Goal: Information Seeking & Learning: Understand process/instructions

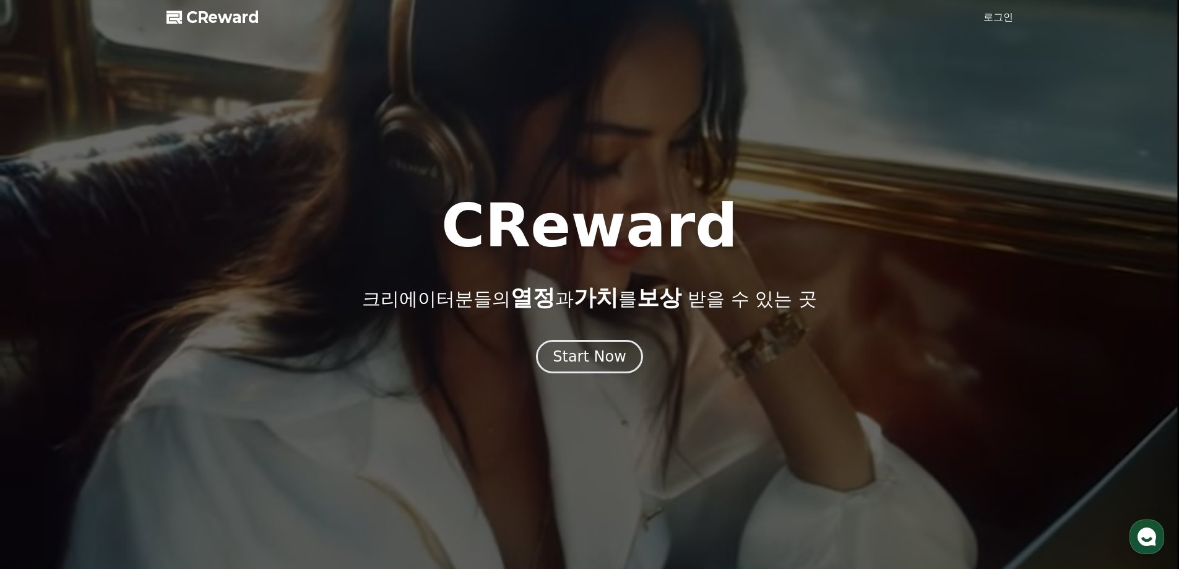
click at [585, 365] on div "Start Now" at bounding box center [590, 357] width 74 height 20
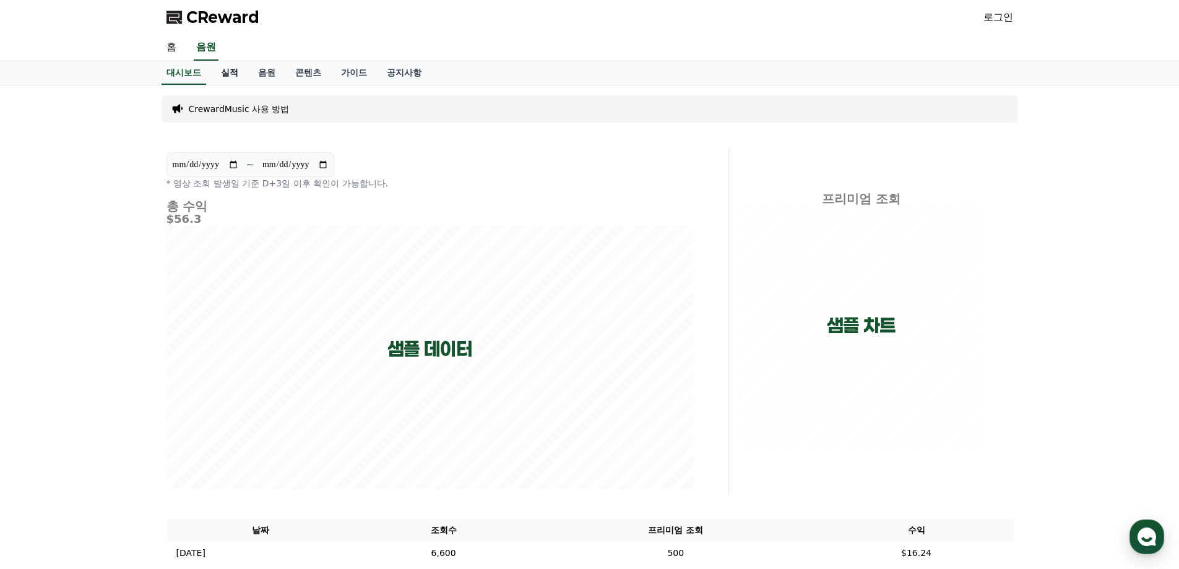
click at [243, 74] on link "실적" at bounding box center [229, 73] width 37 height 24
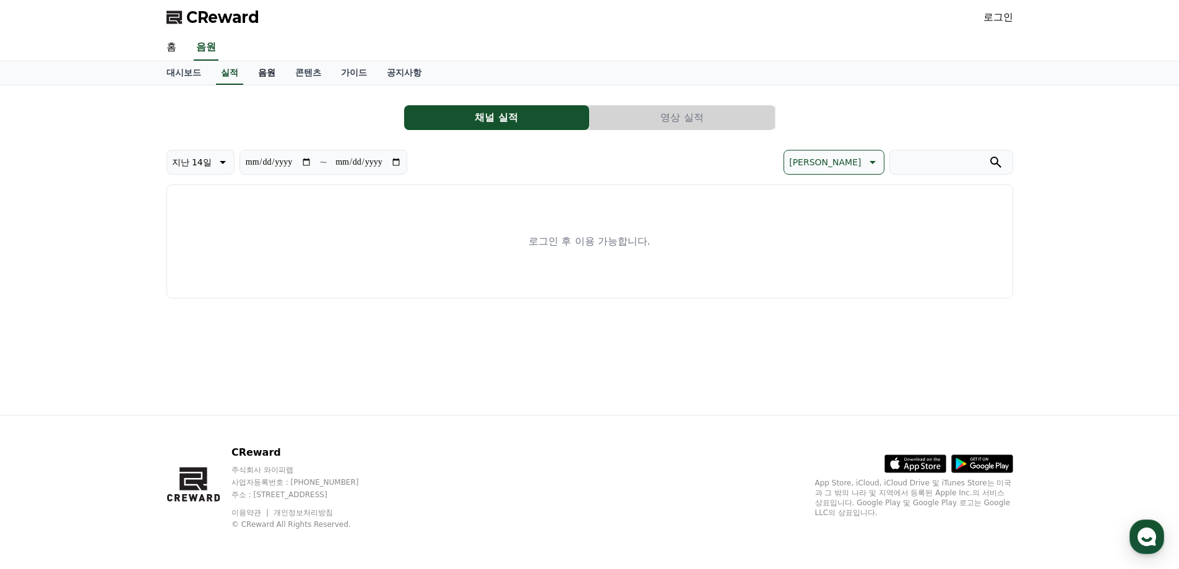
click at [264, 72] on link "음원" at bounding box center [266, 73] width 37 height 24
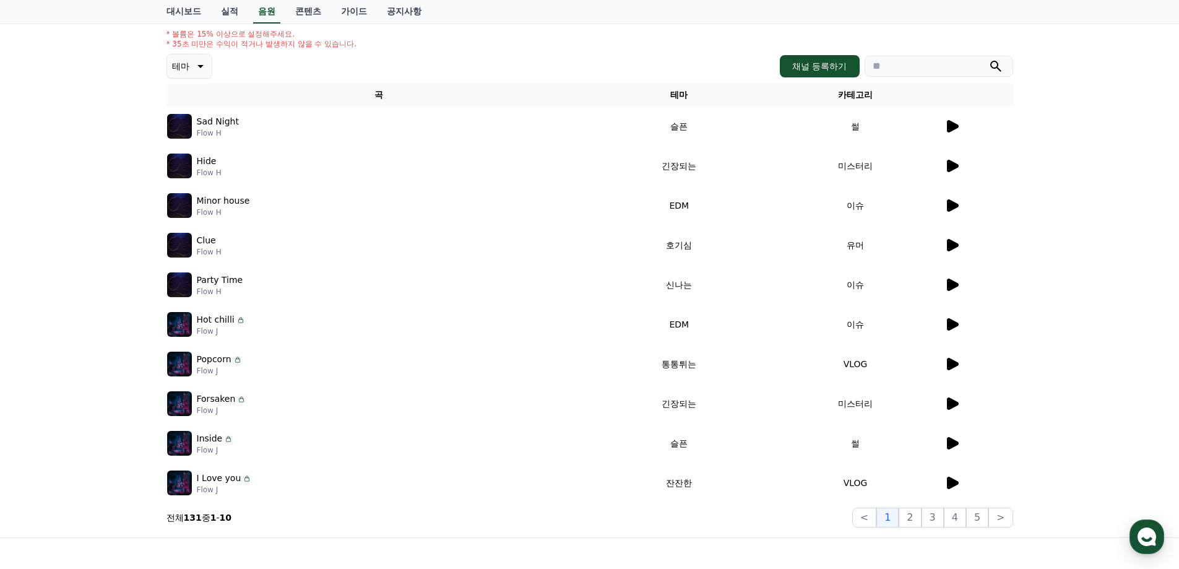
scroll to position [62, 0]
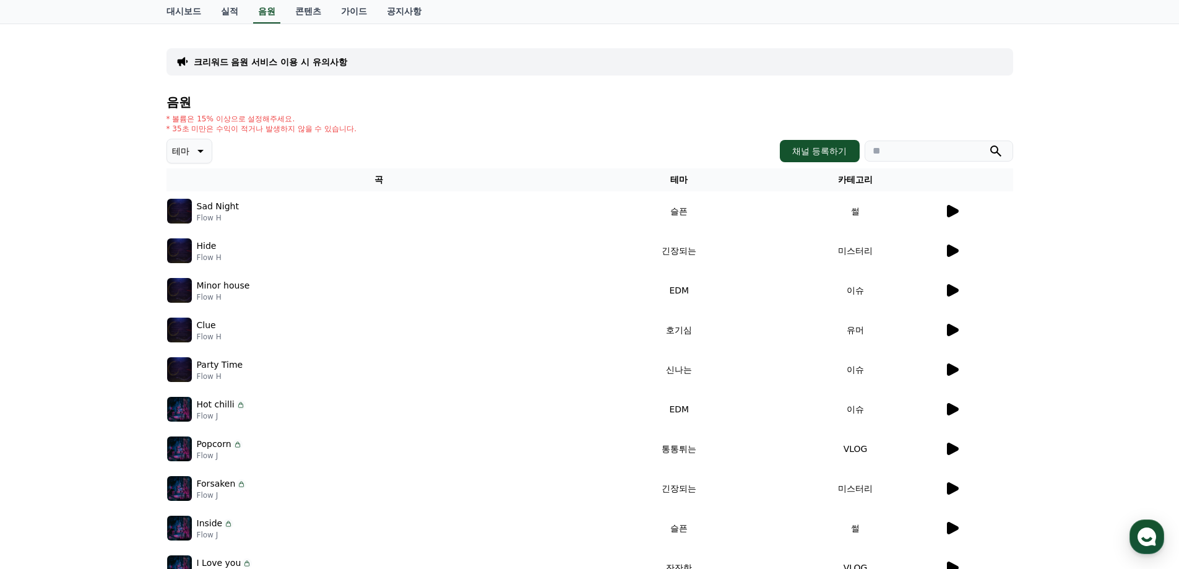
click at [938, 209] on td "썰" at bounding box center [856, 211] width 176 height 40
click at [951, 211] on icon at bounding box center [953, 211] width 12 height 12
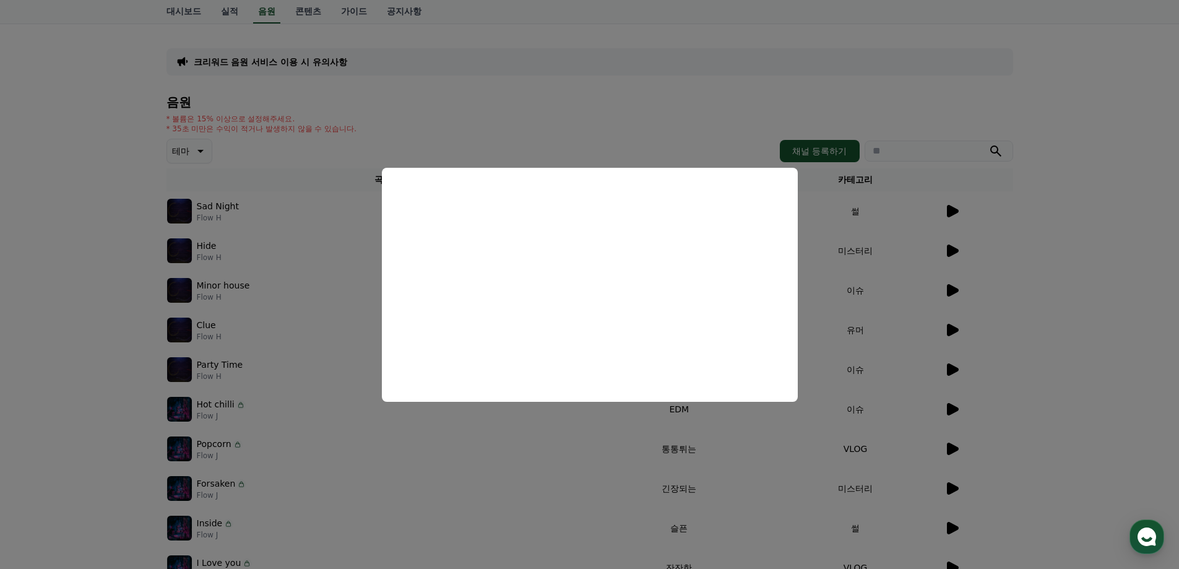
click at [569, 55] on button "close modal" at bounding box center [589, 284] width 1179 height 569
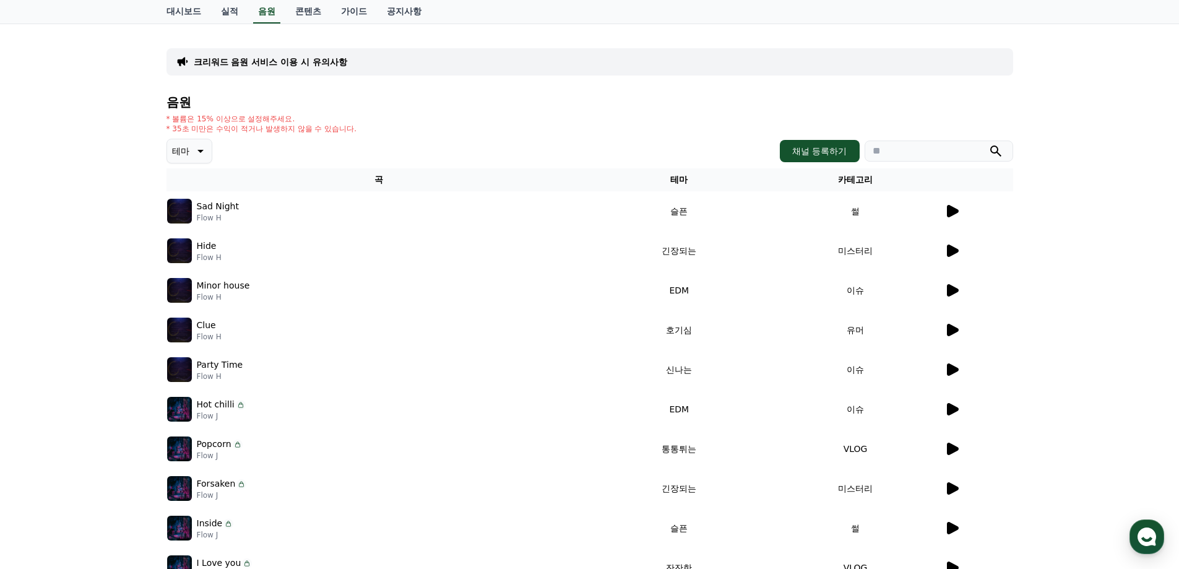
click at [541, 83] on div "크리워드 음원 서비스 이용 시 유의사항 음원 * 볼륨은 15% 이상으로 설정해주세요. * 35초 미만은 수익이 적거나 발생하지 않을 수 있습니…" at bounding box center [590, 322] width 847 height 579
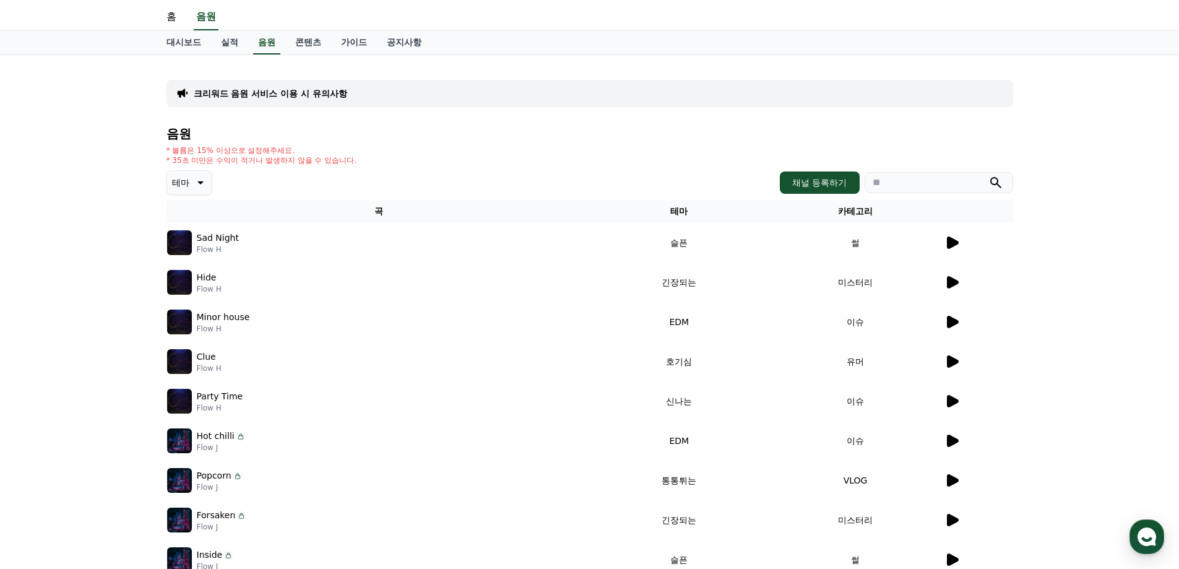
scroll to position [0, 0]
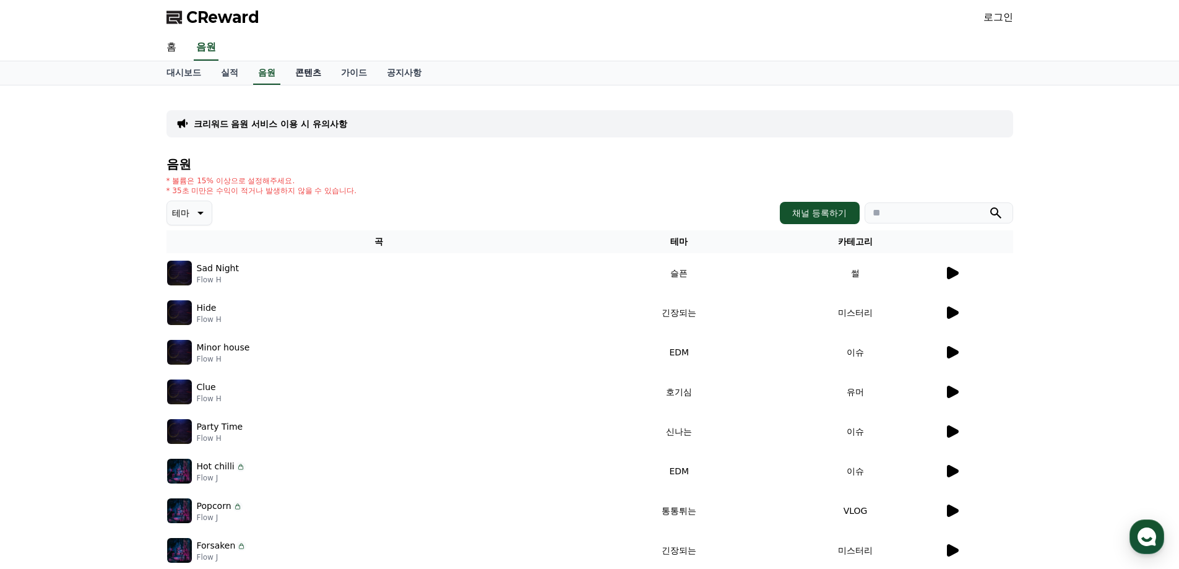
click at [307, 74] on link "콘텐츠" at bounding box center [308, 73] width 46 height 24
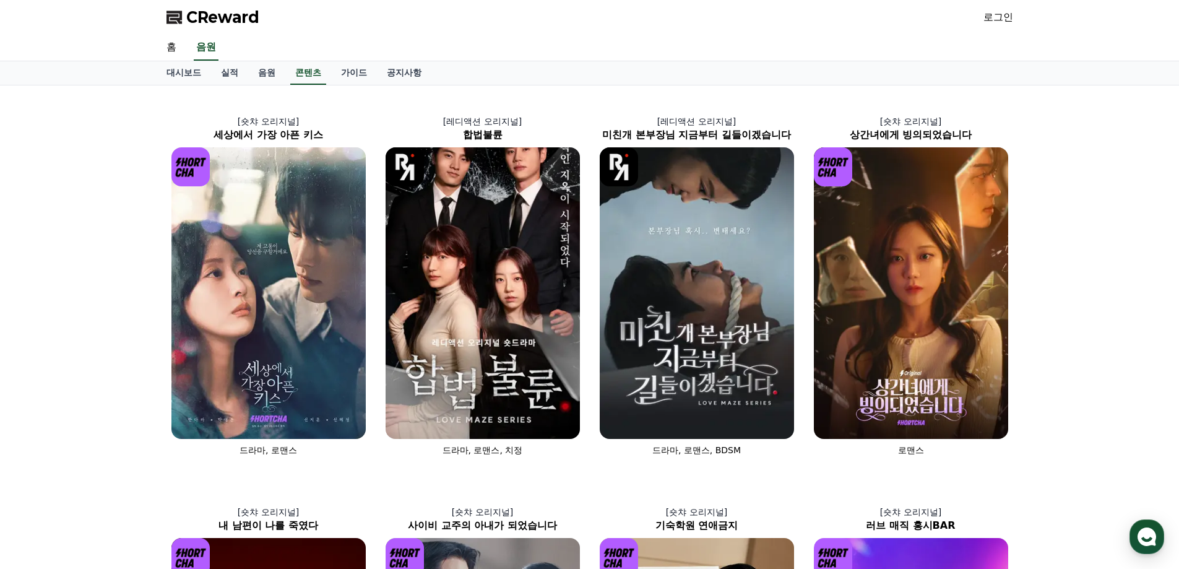
click at [102, 201] on div "[숏챠 오리지널] 세상에서 가장 아픈 키스 드라마, 로맨스 [레디액션 오리지널] 합법불륜 드라마, 로맨스, 치정 [레디액션 오리지널] 미친개 …" at bounding box center [589, 473] width 1179 height 776
click at [108, 205] on div "[숏챠 오리지널] 세상에서 가장 아픈 키스 드라마, 로맨스 [레디액션 오리지널] 합법불륜 드라마, 로맨스, 치정 [레디액션 오리지널] 미친개 …" at bounding box center [589, 473] width 1179 height 776
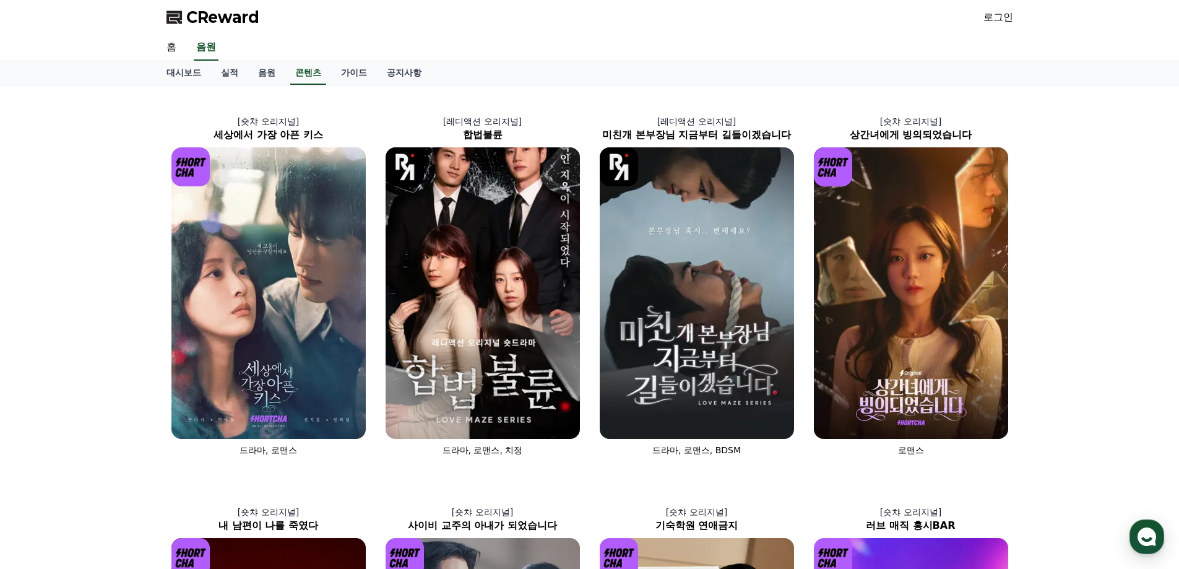
click at [108, 205] on div "[숏챠 오리지널] 세상에서 가장 아픈 키스 드라마, 로맨스 [레디액션 오리지널] 합법불륜 드라마, 로맨스, 치정 [레디액션 오리지널] 미친개 …" at bounding box center [589, 473] width 1179 height 776
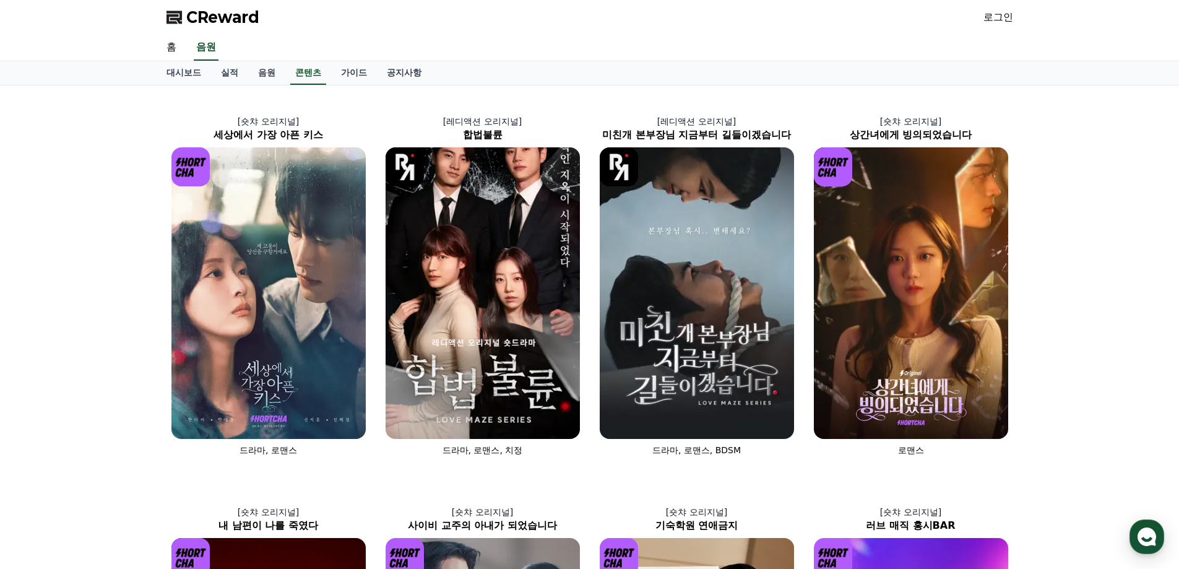
click at [108, 205] on div "[숏챠 오리지널] 세상에서 가장 아픈 키스 드라마, 로맨스 [레디액션 오리지널] 합법불륜 드라마, 로맨스, 치정 [레디액션 오리지널] 미친개 …" at bounding box center [589, 473] width 1179 height 776
click at [361, 76] on link "가이드" at bounding box center [354, 73] width 46 height 24
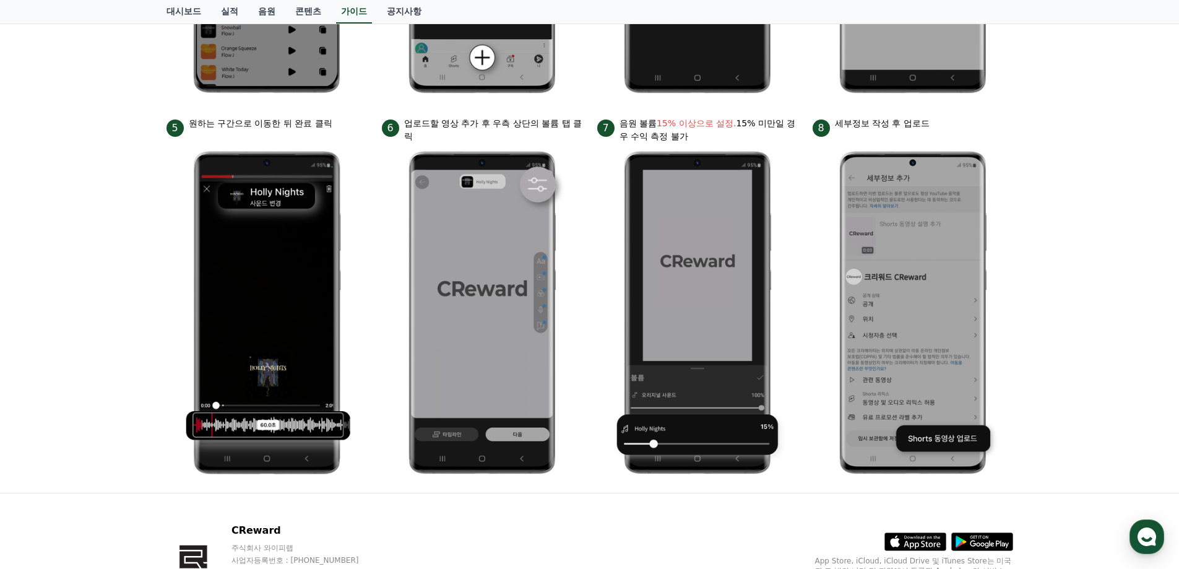
scroll to position [576, 0]
